Goal: Transaction & Acquisition: Purchase product/service

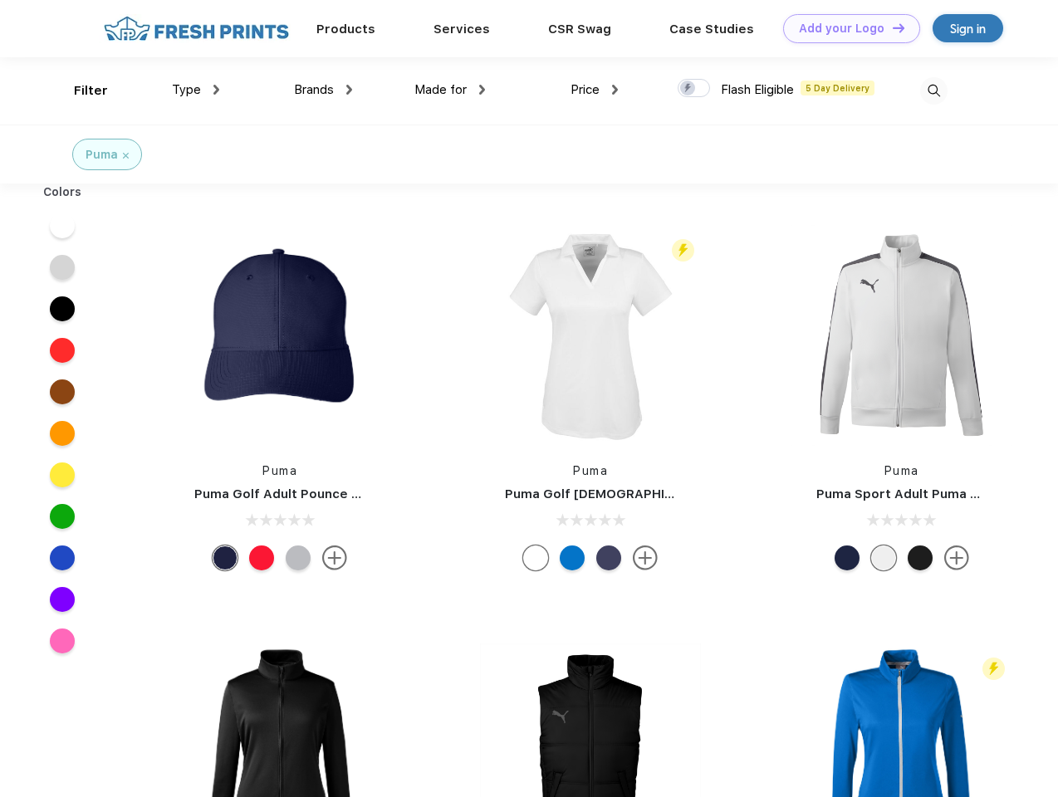
click at [846, 28] on link "Add your Logo Design Tool" at bounding box center [851, 28] width 137 height 29
click at [0, 0] on div "Design Tool" at bounding box center [0, 0] width 0 height 0
click at [891, 27] on link "Add your Logo Design Tool" at bounding box center [851, 28] width 137 height 29
click at [80, 91] on div "Filter" at bounding box center [91, 90] width 34 height 19
click at [196, 90] on span "Type" at bounding box center [186, 89] width 29 height 15
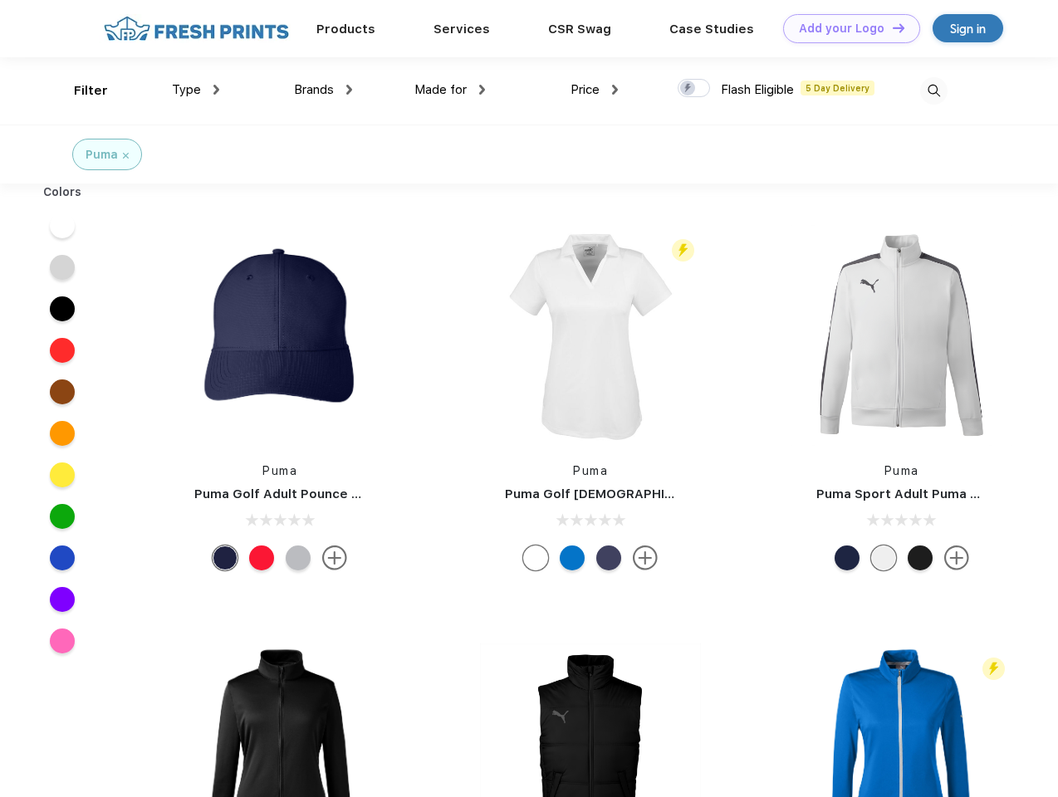
click at [323, 90] on span "Brands" at bounding box center [314, 89] width 40 height 15
click at [450, 90] on span "Made for" at bounding box center [441, 89] width 52 height 15
click at [595, 90] on span "Price" at bounding box center [585, 89] width 29 height 15
click at [694, 89] on div at bounding box center [694, 88] width 32 height 18
click at [689, 89] on input "checkbox" at bounding box center [683, 83] width 11 height 11
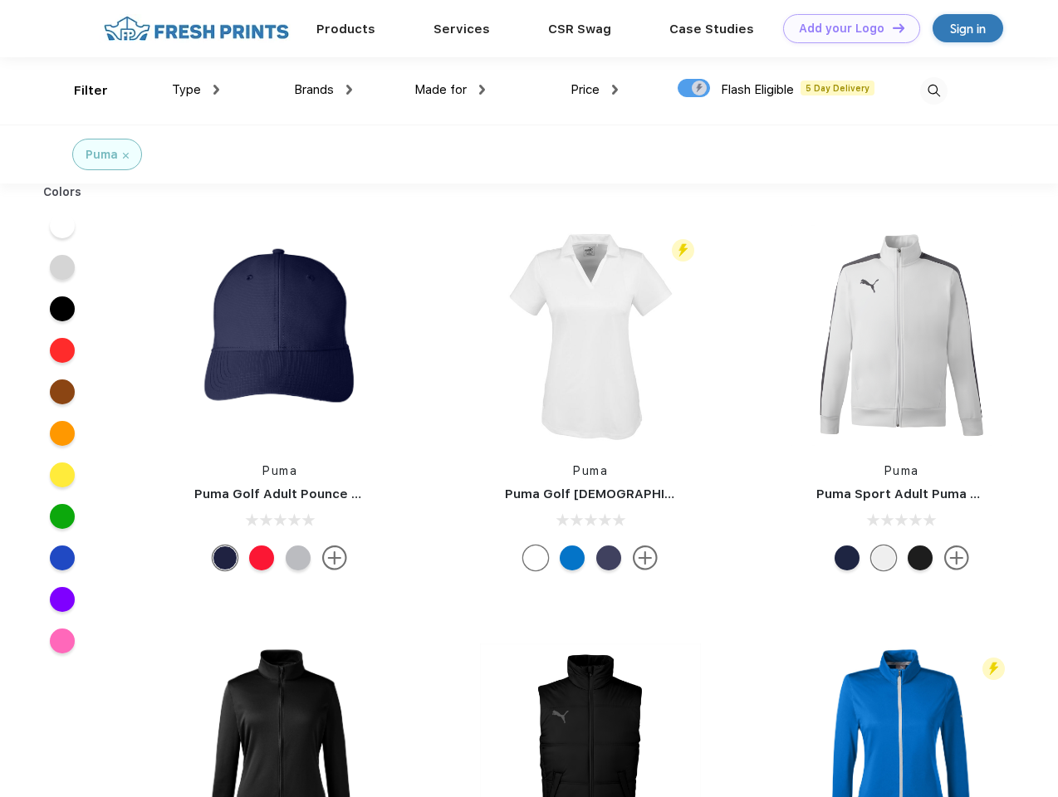
click at [934, 91] on img at bounding box center [933, 90] width 27 height 27
